Goal: Information Seeking & Learning: Learn about a topic

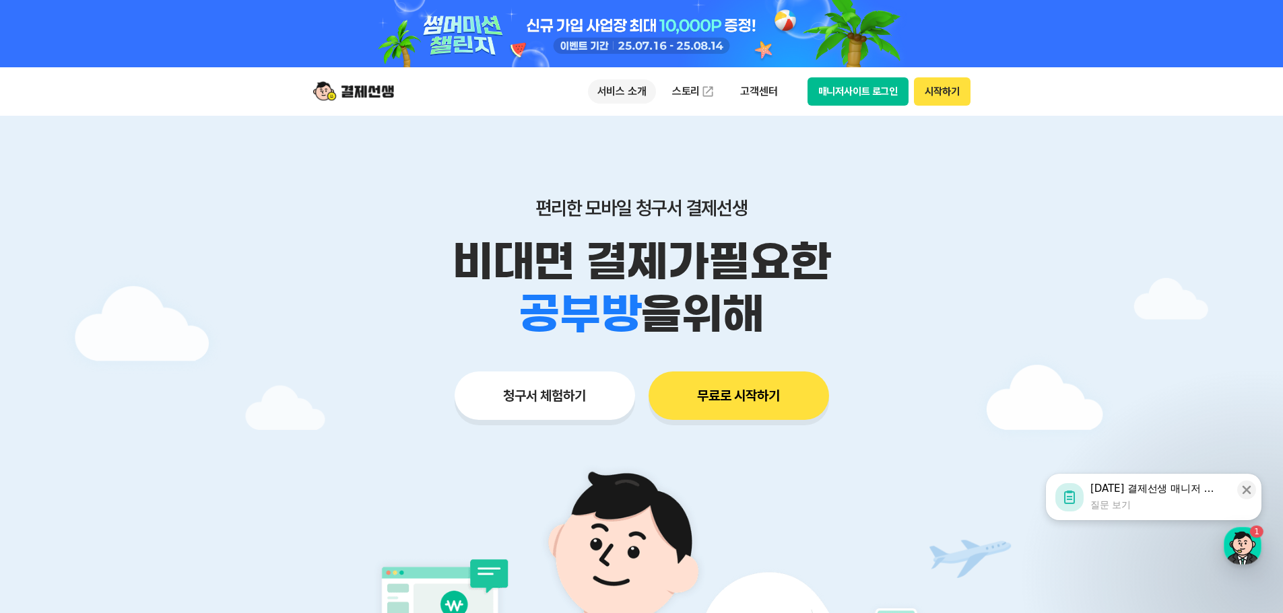
click at [632, 97] on p "서비스 소개" at bounding box center [622, 91] width 68 height 24
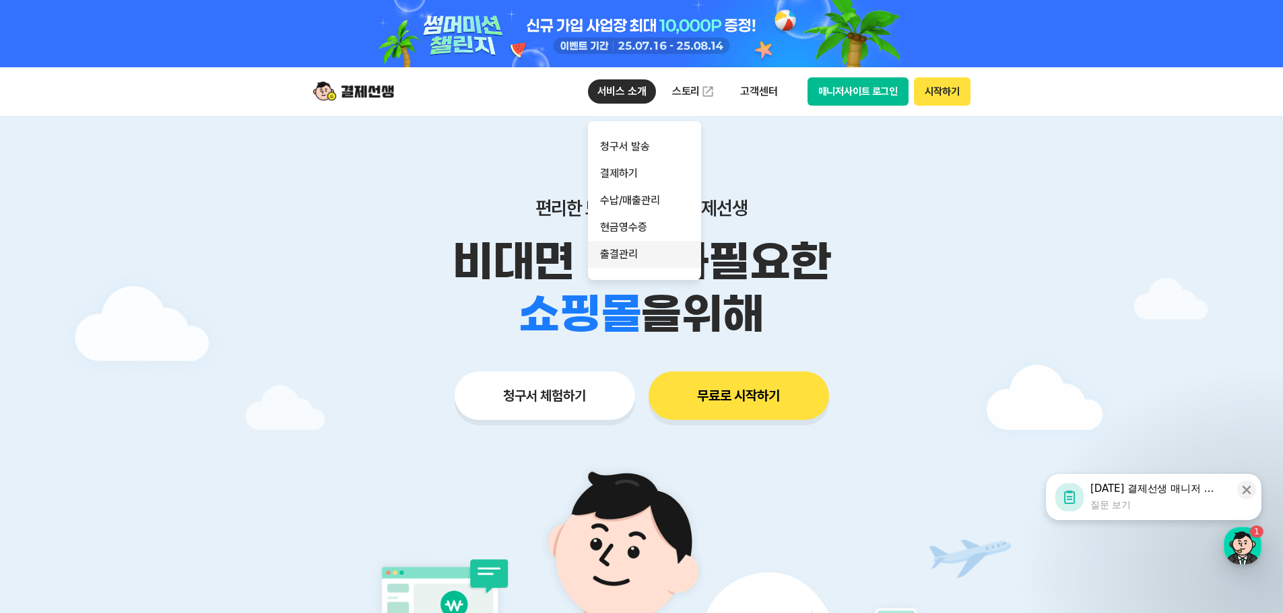
click at [636, 253] on link "출결관리" at bounding box center [644, 254] width 113 height 27
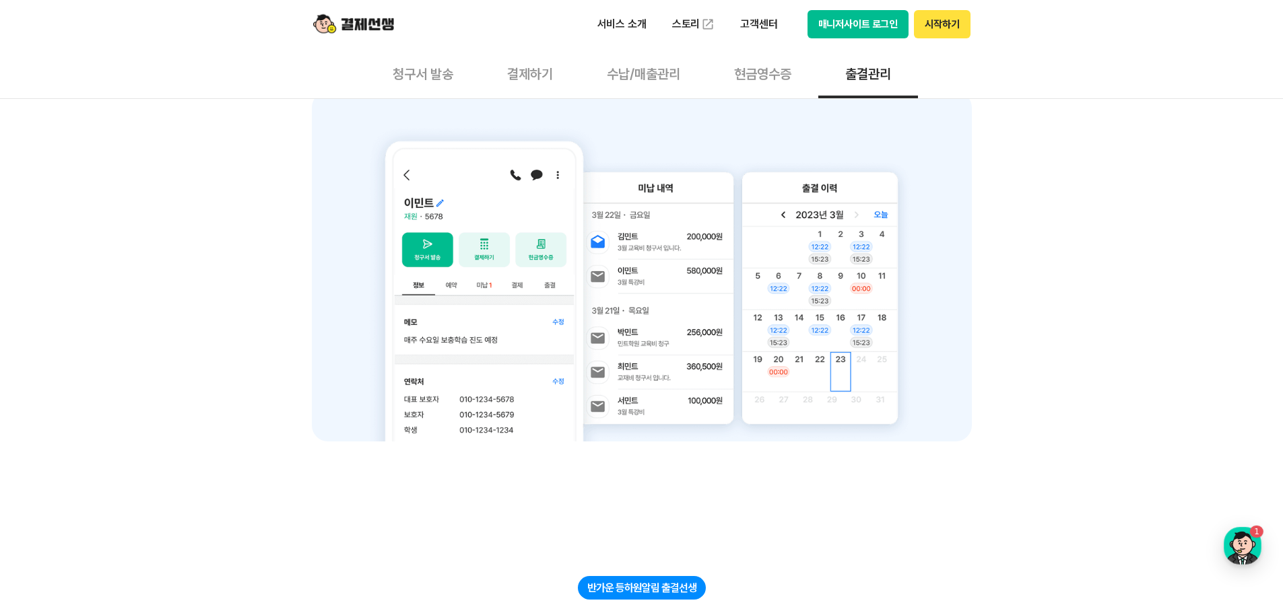
scroll to position [269, 0]
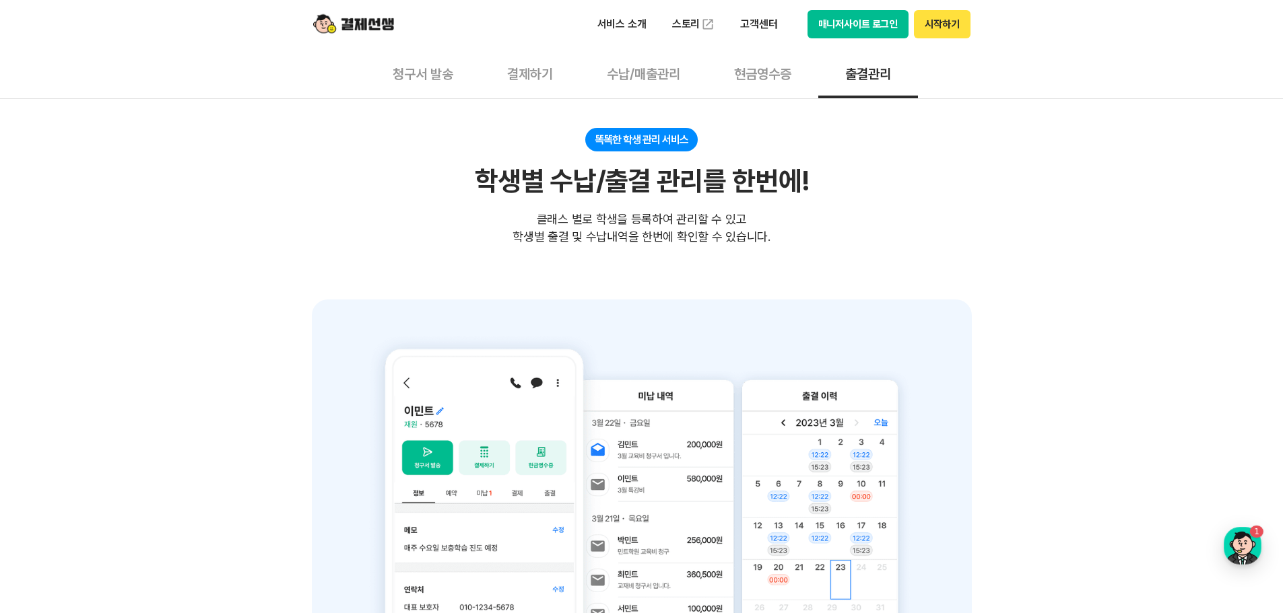
click at [751, 90] on button "현금영수증" at bounding box center [762, 73] width 111 height 50
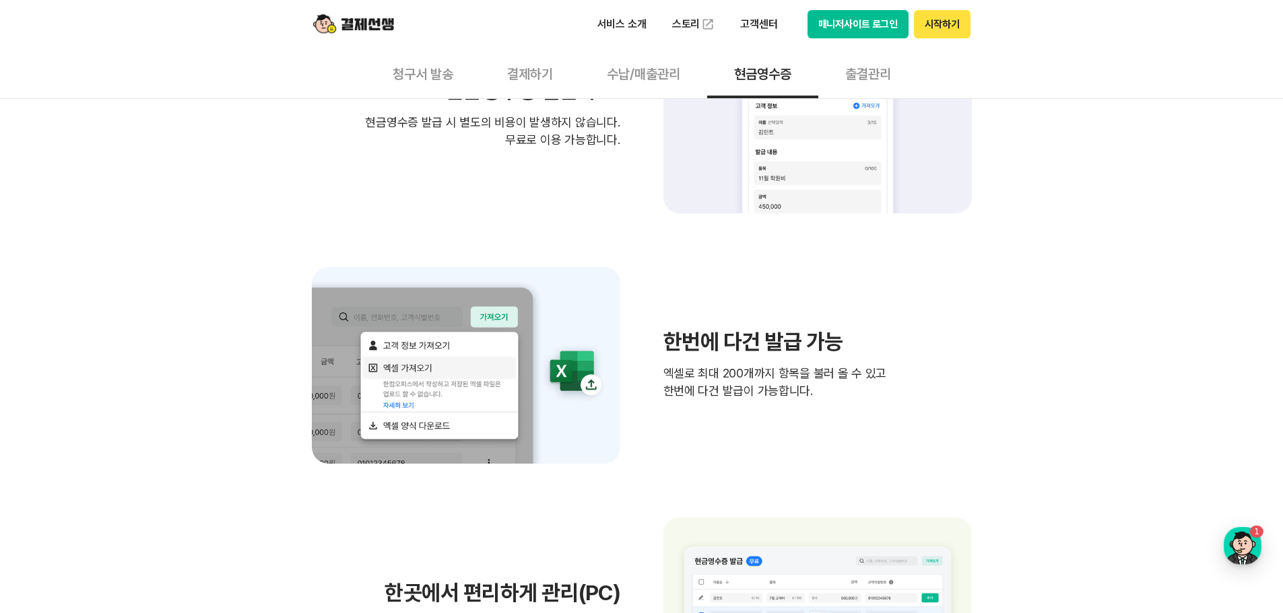
scroll to position [404, 0]
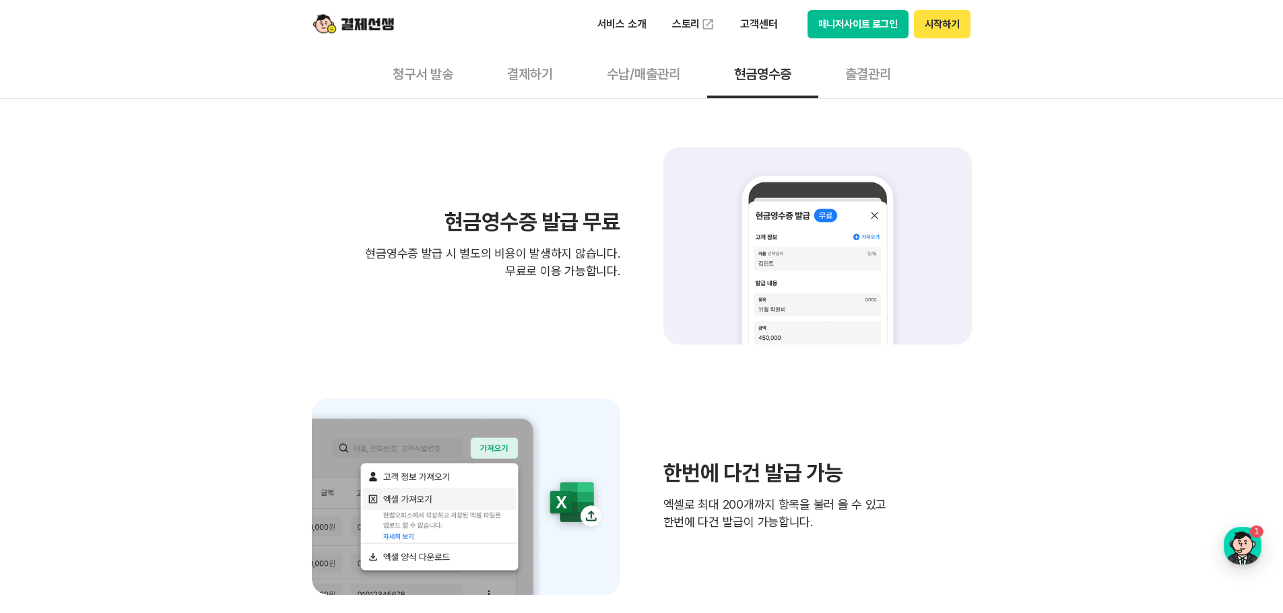
click at [654, 74] on button "수납/매출관리" at bounding box center [643, 73] width 127 height 50
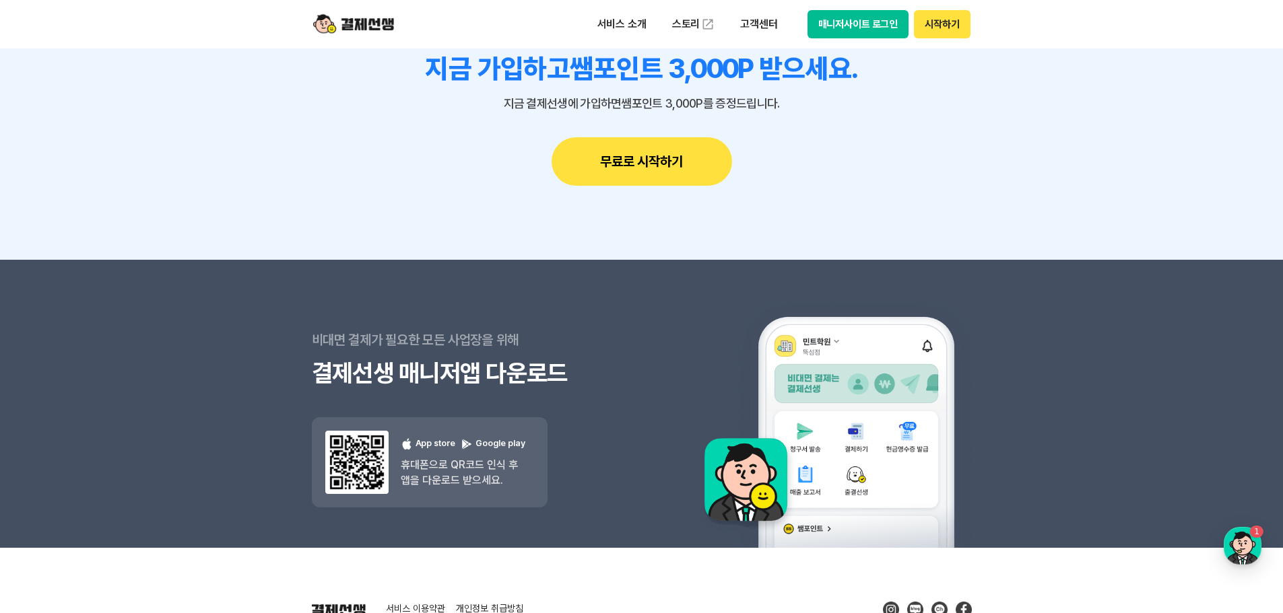
scroll to position [2412, 0]
